Goal: Communication & Community: Answer question/provide support

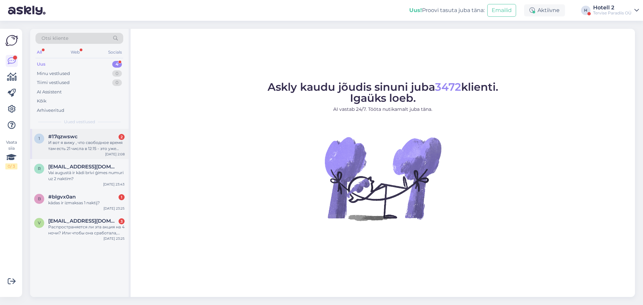
click at [73, 144] on div "И вот я вижу , что свободное время там есть 21 числа в 12:15 - это уже после вы…" at bounding box center [86, 146] width 76 height 12
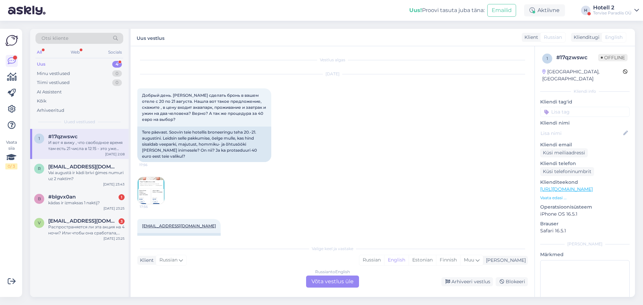
scroll to position [441, 0]
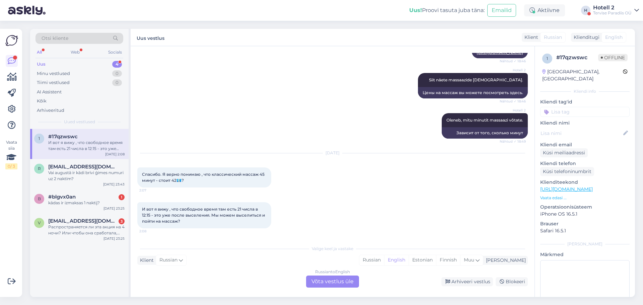
click at [318, 280] on div "Russian to English Võta vestlus üle" at bounding box center [332, 281] width 53 height 12
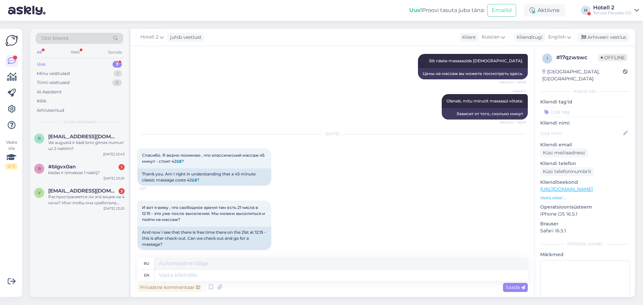
scroll to position [466, 0]
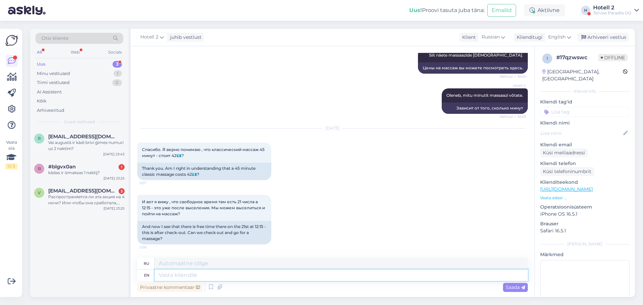
click at [191, 276] on textarea at bounding box center [341, 274] width 373 height 11
type textarea "Hello!"
type textarea "Привет!"
type textarea "Hello! Yes"
type textarea "Привет! Да."
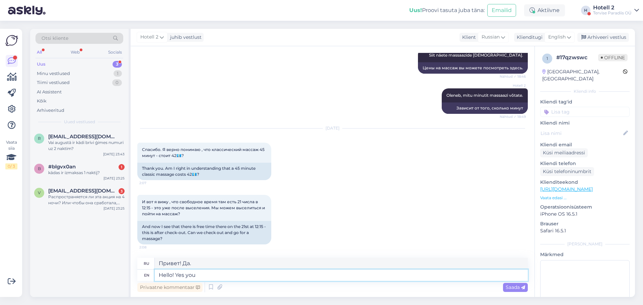
type textarea "Hello! Yes you"
type textarea "Привет! Да, ты."
type textarea "Hello! Yes you can"
type textarea "Здравствуйте! Да, можете."
type textarea "Hello! Yes you can ch"
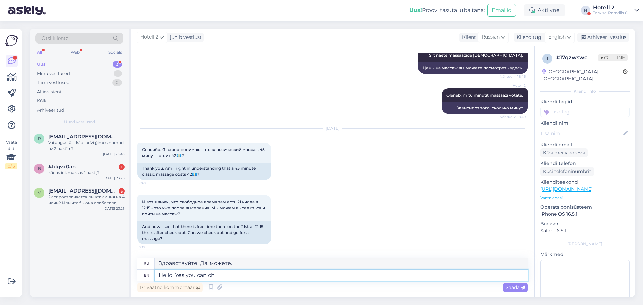
type textarea "Здравствуйте! Да, вы можете..."
type textarea "Hello! Yes you can check-out"
type textarea "Здравствуйте! Да, вы можете выехать."
type textarea "Hello! Yes you can check-out and t"
type textarea "Здравствуйте! Да, вы можете выехать и"
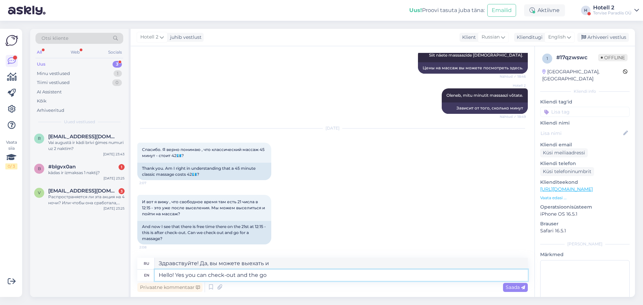
type textarea "Hello! Yes you can check-out and the go"
type textarea "Здравствуйте! Да, вы можете оформить выезд и уйти."
type textarea "Hello! Yes you can check-out and the go for t"
type textarea "Здравствуйте! Да, вы можете оформить выезд и пойти"
type textarea "Hello! Yes you can check-out and the go for the massage"
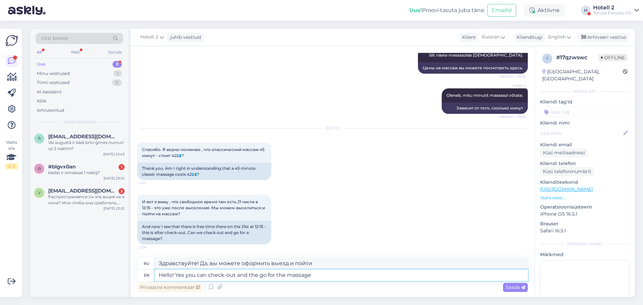
type textarea "Здравствуйте! Да, вы можете выписаться и пойти на массаж."
type textarea "Hello! Yes you can check-out and the go for the massage."
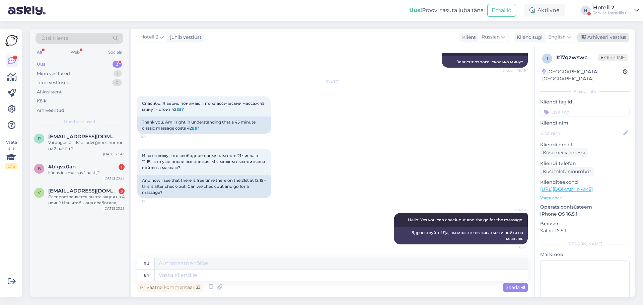
click at [605, 36] on div "Arhiveeri vestlus" at bounding box center [603, 37] width 52 height 9
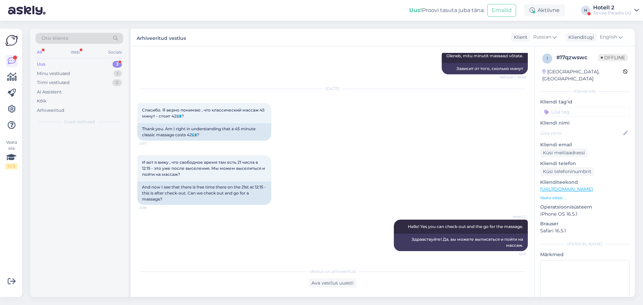
scroll to position [505, 0]
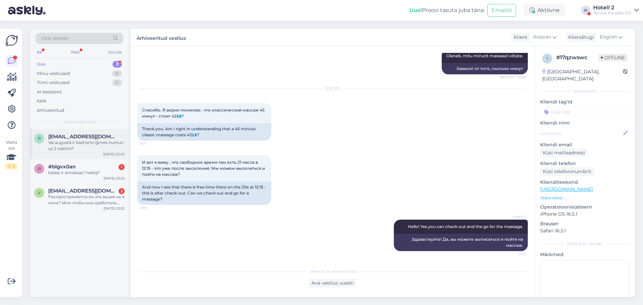
click at [85, 151] on div "Vai augustā ir kādi brīvi ģimes numuri uz 2 naktīm?" at bounding box center [86, 146] width 76 height 12
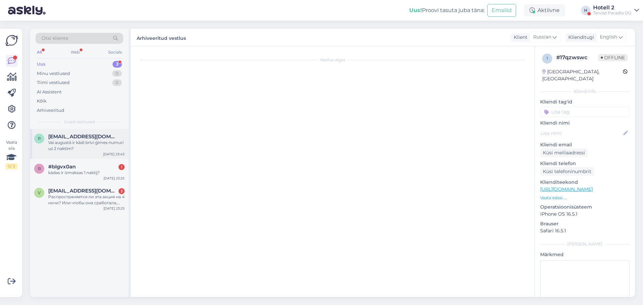
scroll to position [0, 0]
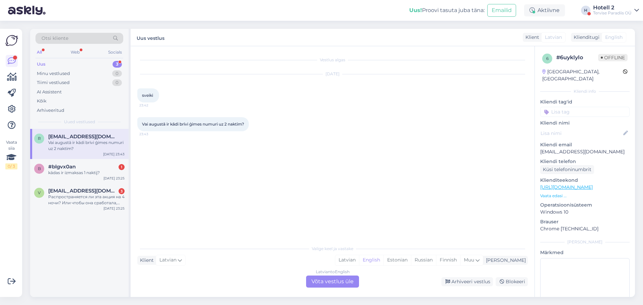
click at [332, 283] on div "Latvian to English Võta vestlus üle" at bounding box center [332, 281] width 53 height 12
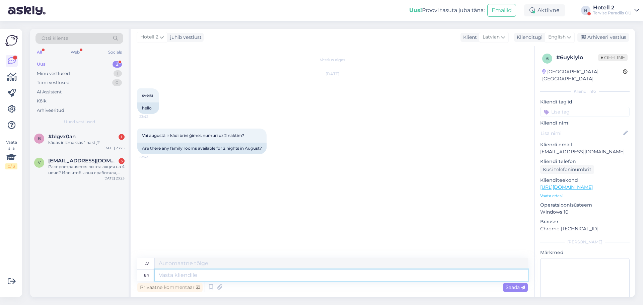
click at [213, 278] on textarea at bounding box center [341, 274] width 373 height 11
type textarea "Hel"
type textarea "Hello!"
type textarea "Sveiki!"
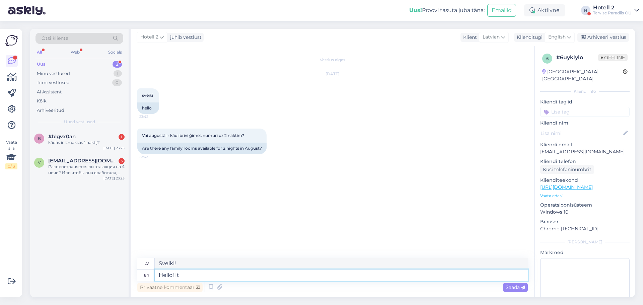
type textarea "Hello! It"
type textarea "Sveiki! Tas"
type textarea "Hello! It depens"
type textarea "Sveiki! Tas ir atkarīgs no"
type textarea "Hello! It depends o"
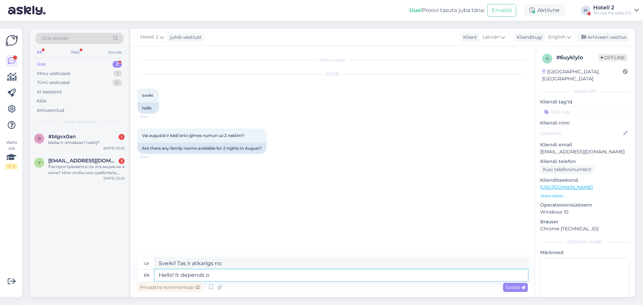
type textarea "Sveiki! Tas ir atkarīgs no situācijas."
type textarea "Hello! It depends on t"
type textarea "Sveiki! Tas ir atkarīgs no"
type textarea "Hello! It depends on the"
type textarea "Sveiki! Tas ir atkarīgs no tā,"
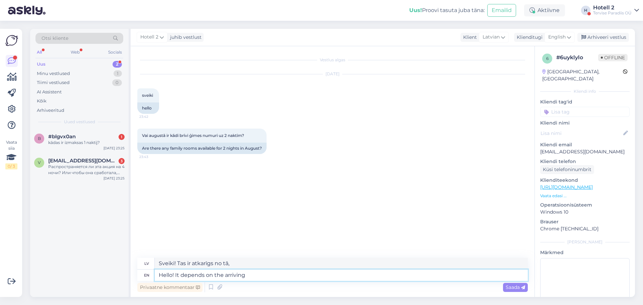
type textarea "Hello! It depends on the arriving"
type textarea "Sveiki! Tas atkarīgs no ierašanās laika."
type textarea "Hello! It depends on the arriving dates."
type textarea "Sveiki! Tas atkarīgs no ierašanās datumiem."
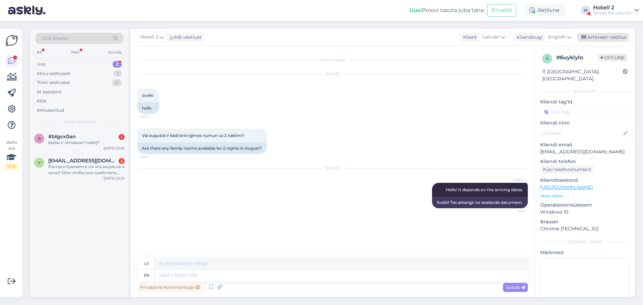
click at [593, 39] on div "Arhiveeri vestlus" at bounding box center [603, 37] width 52 height 9
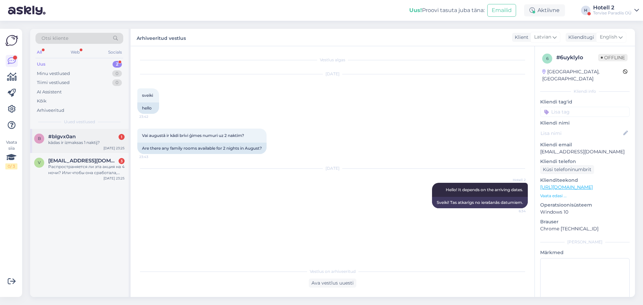
click at [70, 140] on div "kādas ir izmaksas 1 naktij?" at bounding box center [86, 143] width 76 height 6
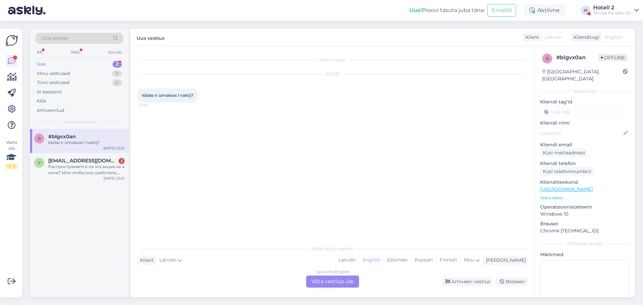
click at [324, 277] on div "Latvian to English Võta vestlus üle" at bounding box center [332, 281] width 53 height 12
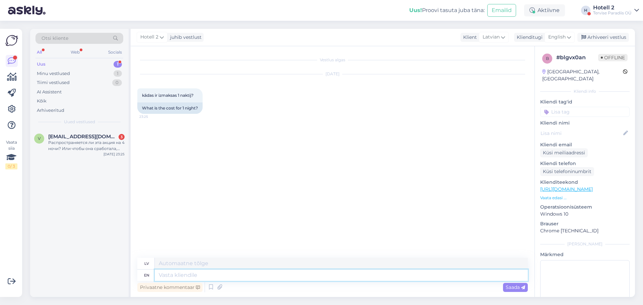
click at [189, 275] on textarea at bounding box center [341, 274] width 373 height 11
type textarea "Hello!"
type textarea "Sveiki!"
type textarea "Hello! It"
type textarea "Sveiki! Tas"
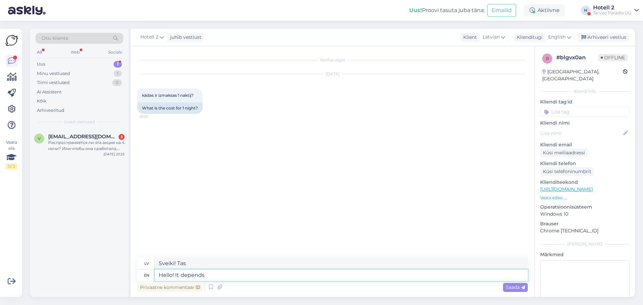
type textarea "Hello! It depends"
type textarea "Sveiki! Tas ir atkarīgs no situācijas."
type textarea "Hello! It depends on t"
type textarea "Sveiki! Tas ir atkarīgs no"
type textarea "Hello! It depends on the"
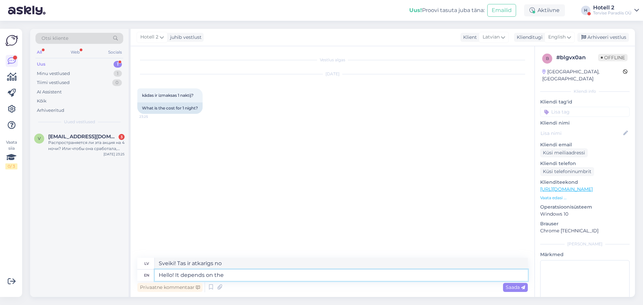
type textarea "Sveiki! Tas ir atkarīgs no tā,"
type textarea "Hello! It depends on the arr"
type textarea "Sveiki! Tas atkarīgs no apgabala."
type textarea "Hello! It depends on the arriving"
type textarea "Sveiki! Tas atkarīgs no ierašanās laika."
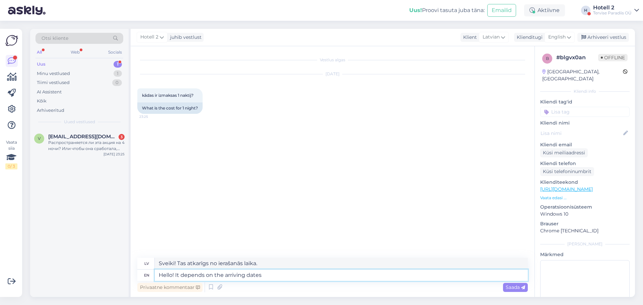
type textarea "Hello! It depends on the arriving dates."
type textarea "Sveiki! Tas atkarīgs no ierašanās datumiem."
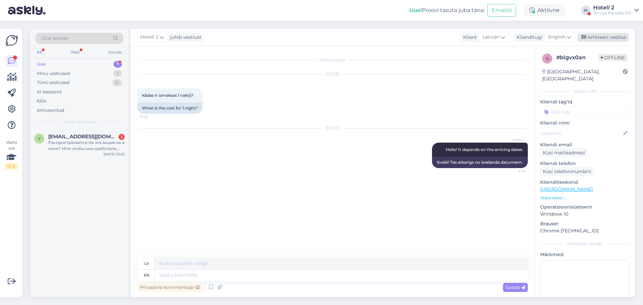
click at [601, 37] on div "Arhiveeri vestlus" at bounding box center [603, 37] width 52 height 9
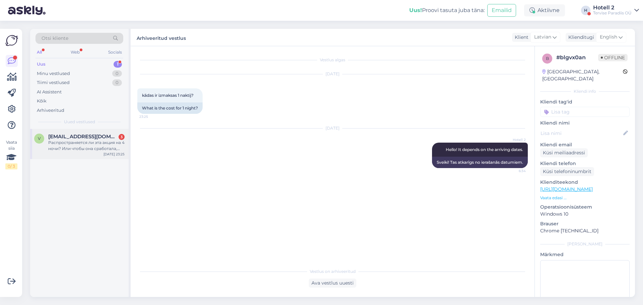
click at [84, 137] on span "[EMAIL_ADDRESS][DOMAIN_NAME]" at bounding box center [83, 137] width 70 height 6
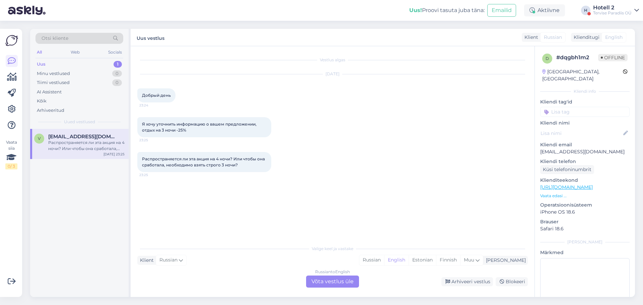
click at [328, 278] on div "Russian to English Võta vestlus üle" at bounding box center [332, 281] width 53 height 12
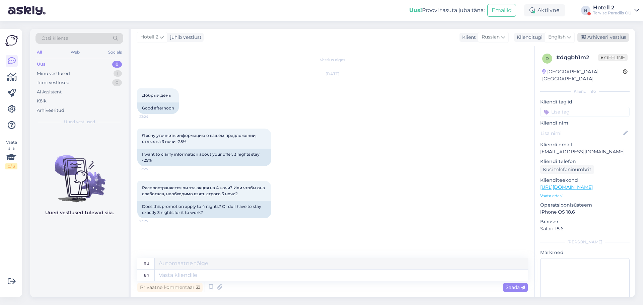
click at [602, 37] on div "Arhiveeri vestlus" at bounding box center [603, 37] width 52 height 9
